Goal: Information Seeking & Learning: Understand process/instructions

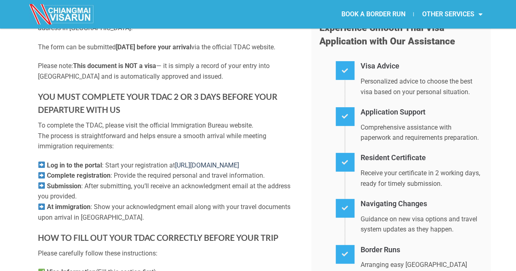
scroll to position [245, 0]
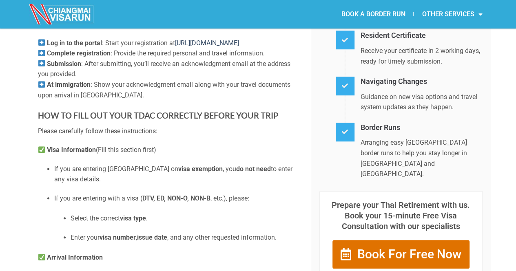
click at [194, 147] on div "NEW ENTRY REQUIREMENT Since [DATE] , all non-Thai visitors must complete the ne…" at bounding box center [168, 222] width 261 height 740
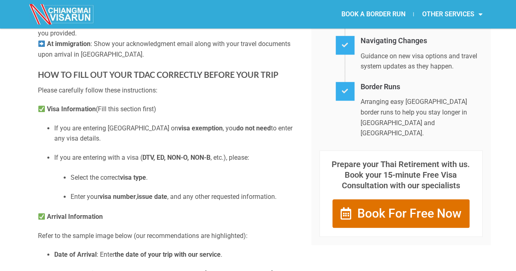
click at [196, 144] on p "If you are entering [GEOGRAPHIC_DATA] on visa exemption , you do not need to en…" at bounding box center [176, 133] width 245 height 21
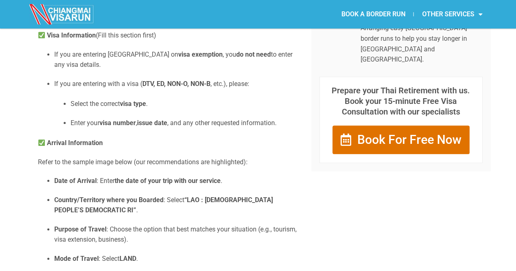
scroll to position [367, 0]
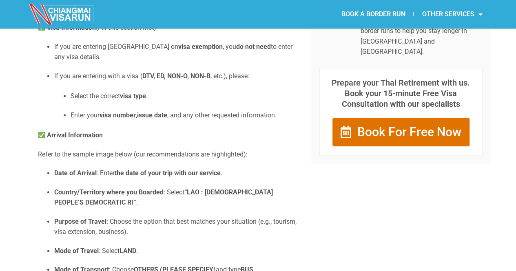
click at [191, 157] on div "NEW ENTRY REQUIREMENT Since [DATE] , all non-Thai visitors must complete the ne…" at bounding box center [168, 100] width 261 height 740
click at [356, 237] on div "Complete Your Thailand Digital Arrival Card (TDAC) Before Your Trip NEW ENTRY R…" at bounding box center [258, 88] width 449 height 796
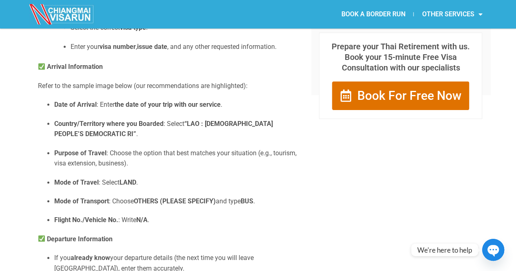
scroll to position [449, 0]
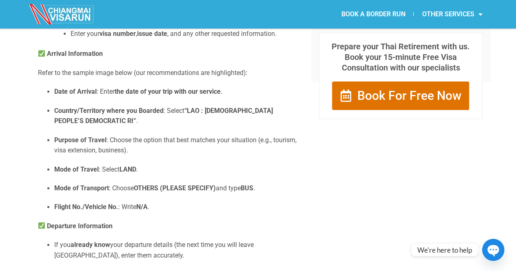
click at [348, 225] on div "Complete Your Thailand Digital Arrival Card (TDAC) Before Your Trip NEW ENTRY R…" at bounding box center [258, 6] width 449 height 796
click at [347, 225] on div "Complete Your Thailand Digital Arrival Card (TDAC) Before Your Trip NEW ENTRY R…" at bounding box center [258, 6] width 449 height 796
click at [346, 223] on div "Complete Your Thailand Digital Arrival Card (TDAC) Before Your Trip NEW ENTRY R…" at bounding box center [258, 6] width 449 height 796
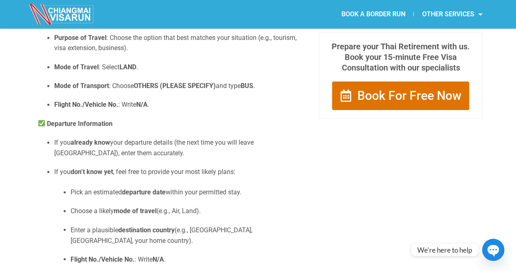
scroll to position [571, 0]
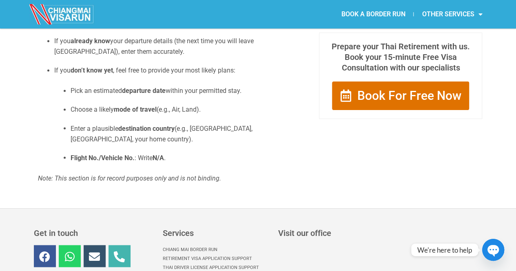
click at [284, 161] on p "Flight No./Vehicle No. : Write N/A ." at bounding box center [185, 158] width 229 height 11
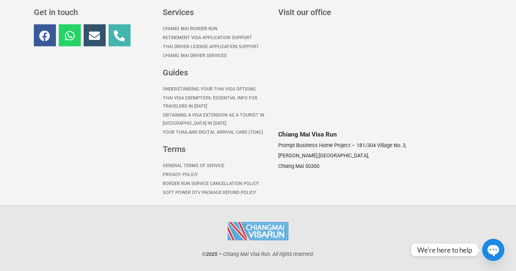
scroll to position [874, 0]
click at [282, 172] on div "Chiang Mai Visa Run Prompt Business Home Project – [STREET_ADDRESS][PERSON_NAME]" at bounding box center [379, 154] width 203 height 50
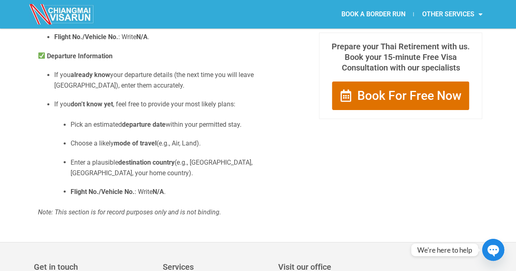
scroll to position [711, 0]
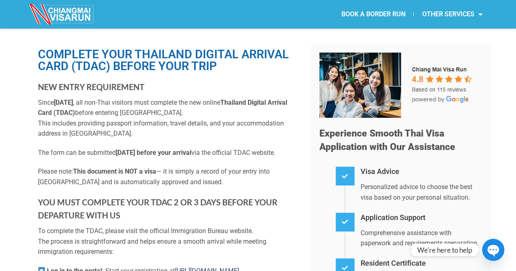
scroll to position [0, 0]
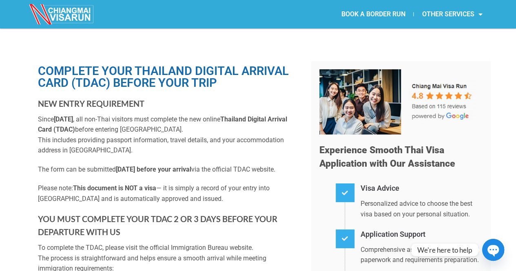
click at [368, 185] on h4 "Visa Advice" at bounding box center [422, 189] width 122 height 12
click at [369, 185] on h4 "Visa Advice" at bounding box center [422, 189] width 122 height 12
click at [367, 153] on span "Experience Smooth Thai Visa Application with Our Assistance" at bounding box center [388, 157] width 136 height 25
